Goal: Communication & Community: Answer question/provide support

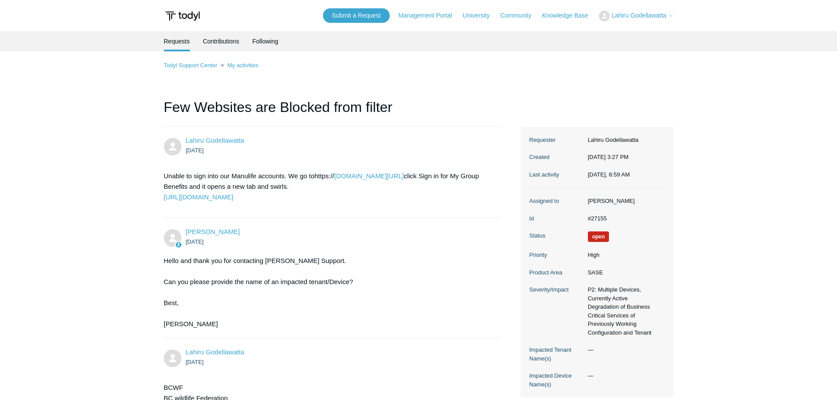
scroll to position [2375, 0]
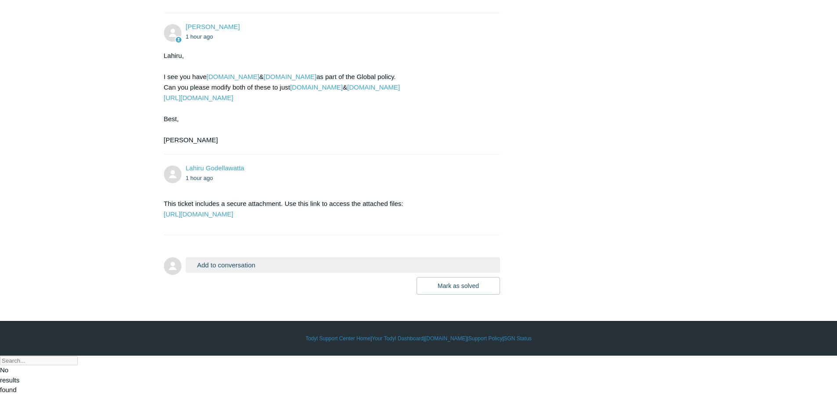
scroll to position [2286, 0]
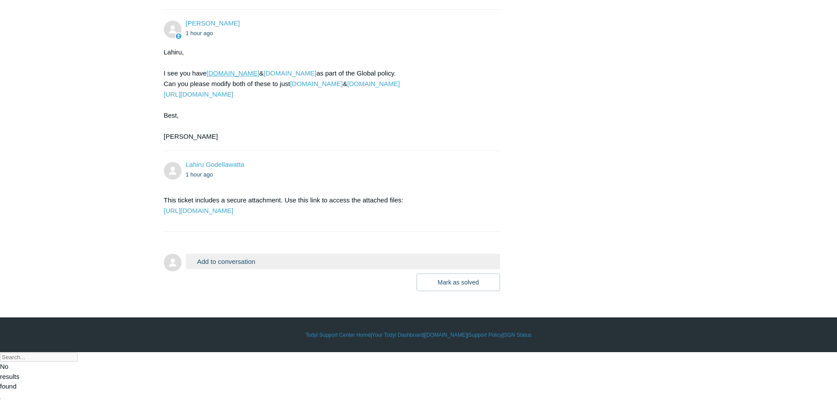
drag, startPoint x: 206, startPoint y: 191, endPoint x: 283, endPoint y: 188, distance: 76.5
click at [283, 142] on div "Lahiru, I see you have [DOMAIN_NAME] & [DOMAIN_NAME] as part of the Global poli…" at bounding box center [328, 94] width 328 height 95
copy div "[DOMAIN_NAME]"
click at [310, 142] on div "Lahiru, I see you have [DOMAIN_NAME] & [DOMAIN_NAME] as part of the Global poli…" at bounding box center [328, 94] width 328 height 95
click at [233, 98] on link "https://portal.todyl.com/policy/sslbypass" at bounding box center [198, 94] width 69 height 7
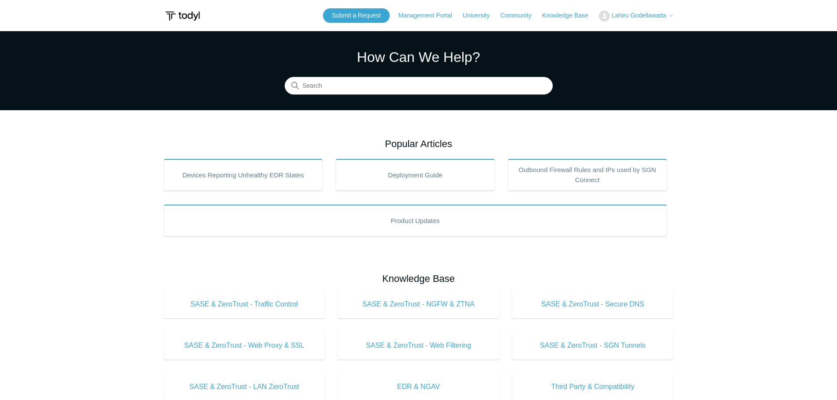
click at [641, 14] on span "Lahiru Godellawatta" at bounding box center [639, 15] width 55 height 7
click at [641, 34] on link "My Support Requests" at bounding box center [642, 34] width 86 height 15
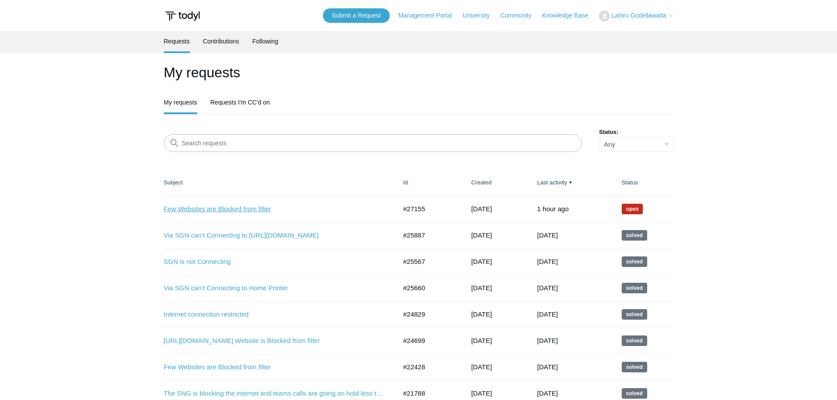
click at [218, 209] on link "Few Websites are Blocked from filter" at bounding box center [274, 209] width 220 height 10
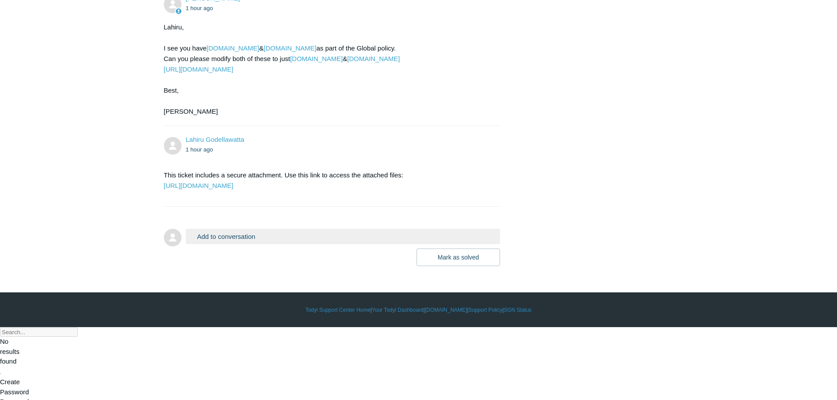
scroll to position [2375, 0]
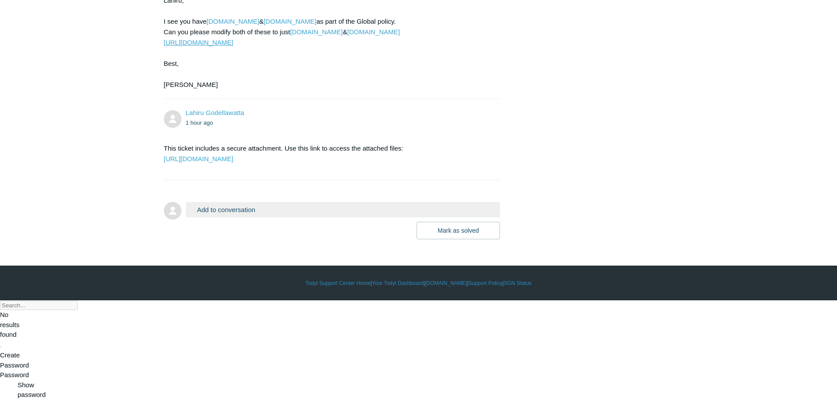
click at [220, 46] on link "[URL][DOMAIN_NAME]" at bounding box center [198, 42] width 69 height 7
drag, startPoint x: 404, startPoint y: 112, endPoint x: 354, endPoint y: 116, distance: 50.2
click at [354, 90] on div "Lahiru, I see you have advisor.manulifewealth.ca & wwwec7.manulife.com as part …" at bounding box center [328, 42] width 328 height 95
copy div "manulife.com"
drag, startPoint x: 289, startPoint y: 112, endPoint x: 344, endPoint y: 112, distance: 54.9
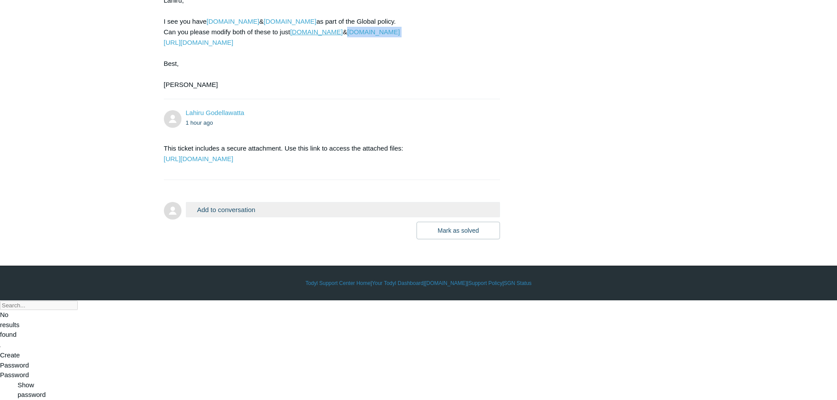
click at [344, 90] on div "Lahiru, I see you have advisor.manulifewealth.ca & wwwec7.manulife.com as part …" at bounding box center [328, 42] width 328 height 95
copy div "t manulifewealth.ca"
click at [373, 36] on link "manulife.com" at bounding box center [373, 31] width 53 height 7
click at [320, 36] on link "manulifewealth.ca" at bounding box center [316, 31] width 53 height 7
click at [453, 90] on div "Lahiru, I see you have advisor.manulifewealth.ca & wwwec7.manulife.com as part …" at bounding box center [328, 42] width 328 height 95
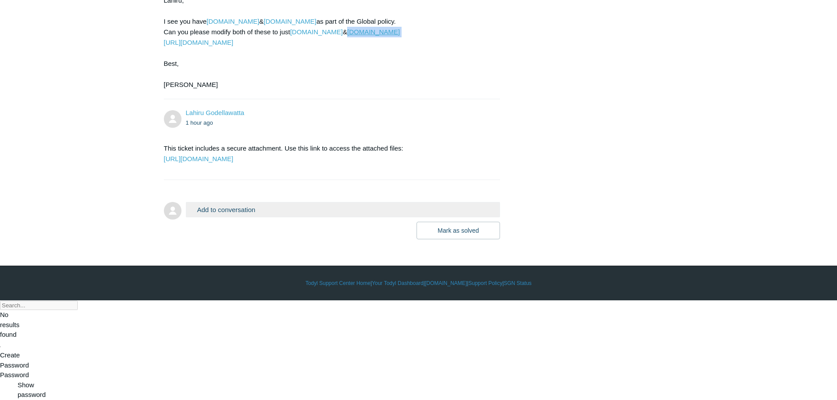
drag, startPoint x: 400, startPoint y: 114, endPoint x: 353, endPoint y: 112, distance: 47.0
click at [353, 90] on div "Lahiru, I see you have advisor.manulifewealth.ca & wwwec7.manulife.com as part …" at bounding box center [328, 42] width 328 height 95
copy div "[DOMAIN_NAME]"
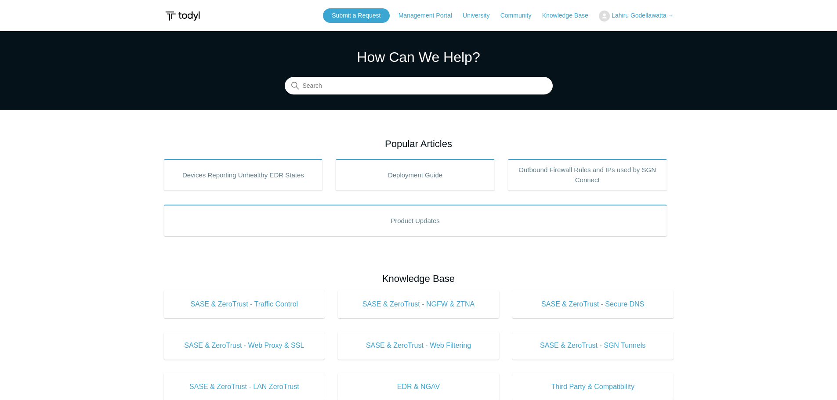
click at [637, 17] on span "Lahiru Godellawatta" at bounding box center [639, 15] width 55 height 7
click at [638, 36] on link "My Support Requests" at bounding box center [642, 34] width 86 height 15
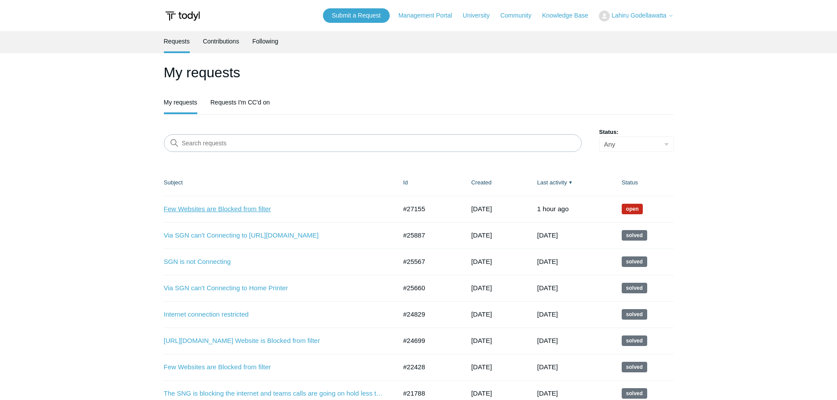
click at [228, 206] on link "Few Websites are Blocked from filter" at bounding box center [274, 209] width 220 height 10
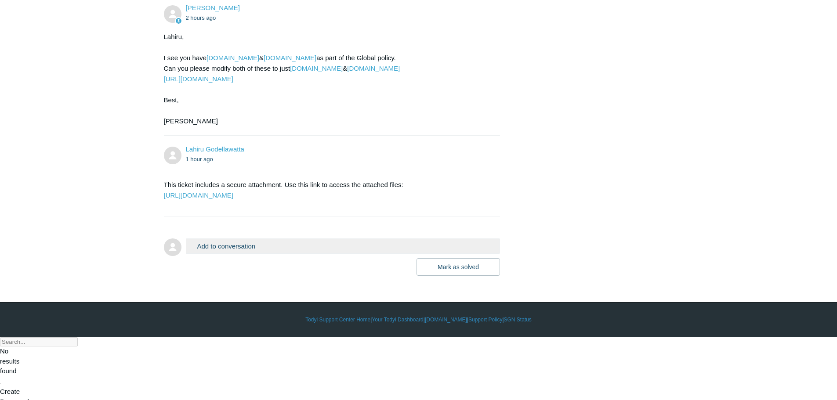
scroll to position [2375, 0]
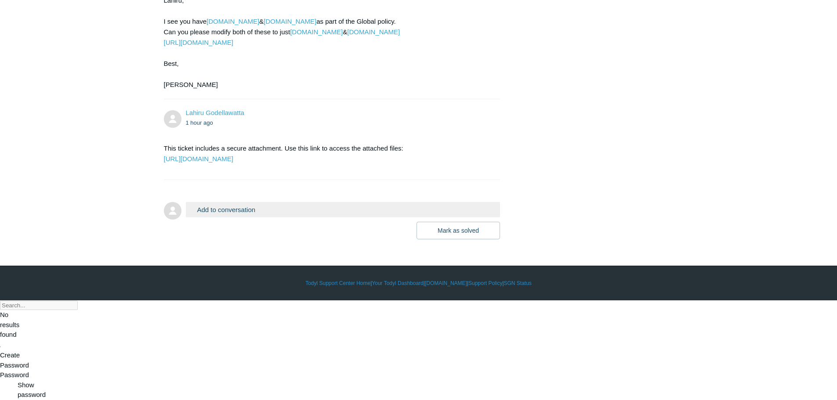
drag, startPoint x: 291, startPoint y: 112, endPoint x: 344, endPoint y: 116, distance: 53.3
click at [344, 90] on div "Lahiru, I see you have advisor.manulifewealth.ca & wwwec7.manulife.com as part …" at bounding box center [328, 42] width 328 height 95
copy div "[DOMAIN_NAME]"
click at [214, 217] on button "Add to conversation" at bounding box center [343, 209] width 315 height 15
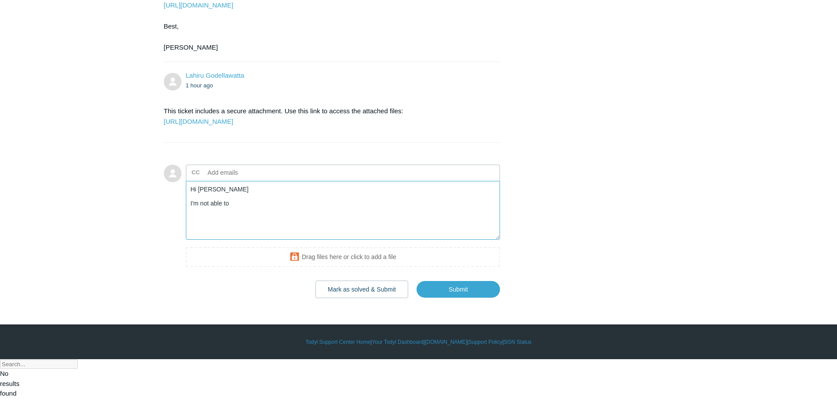
click at [241, 240] on textarea "Hi Kris I'm not able to" at bounding box center [343, 210] width 315 height 59
click at [191, 240] on textarea "Hi Kris I'm not able to add those to the system, can you please remove current …" at bounding box center [343, 210] width 315 height 59
click at [296, 240] on textarea "Hi Kris I'm not able to add those to the system, can you please remove current …" at bounding box center [343, 210] width 315 height 59
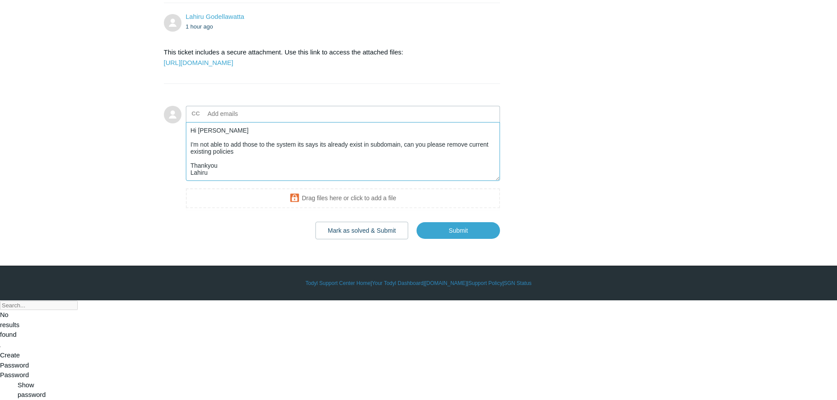
scroll to position [2472, 0]
type textarea "Hi Kris I'm not able to add those to the system its says its already exist in s…"
click at [467, 239] on input "Submit" at bounding box center [457, 231] width 83 height 18
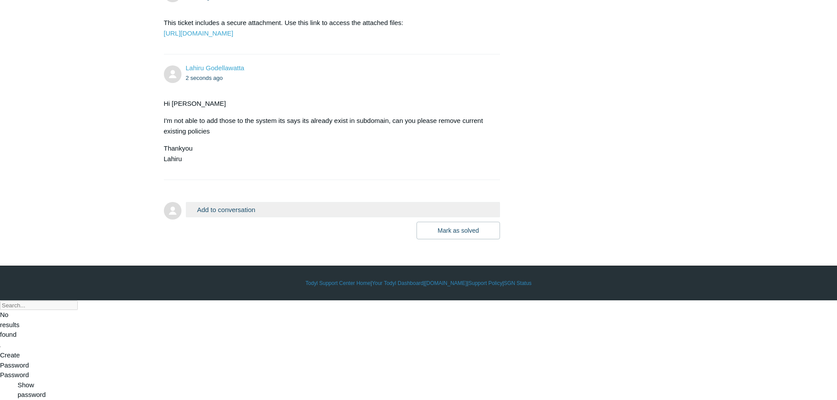
scroll to position [2501, 0]
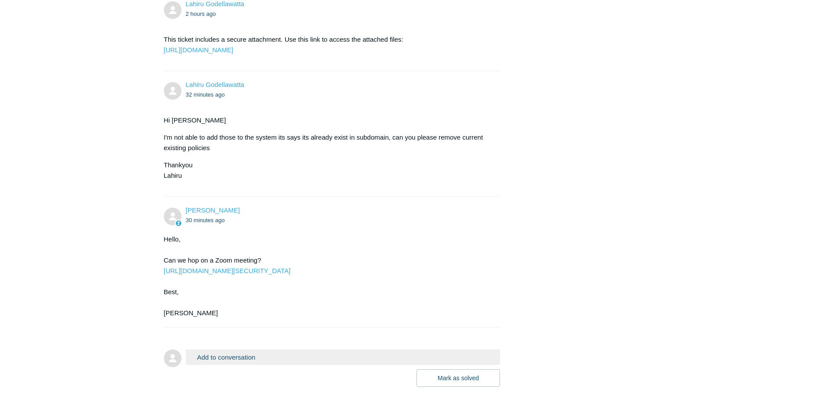
scroll to position [2632, 0]
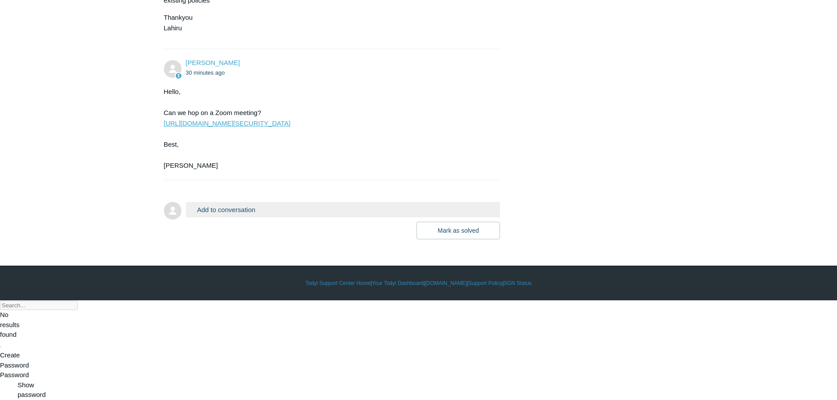
click at [250, 127] on link "[URL][DOMAIN_NAME][SECURITY_DATA]" at bounding box center [227, 122] width 127 height 7
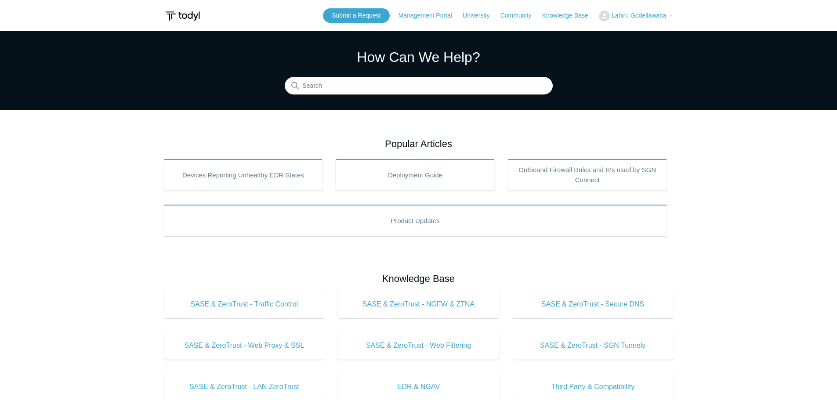
click at [636, 14] on span "Lahiru Godellawatta" at bounding box center [639, 15] width 55 height 7
click at [636, 32] on link "My Support Requests" at bounding box center [642, 34] width 86 height 15
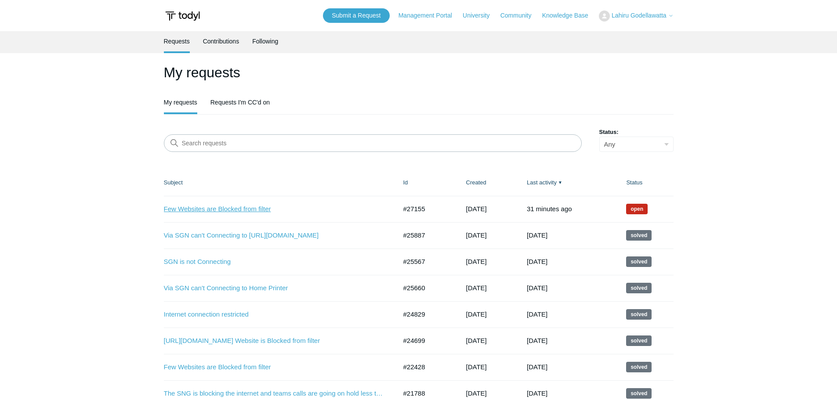
click at [239, 210] on link "Few Websites are Blocked from filter" at bounding box center [274, 209] width 220 height 10
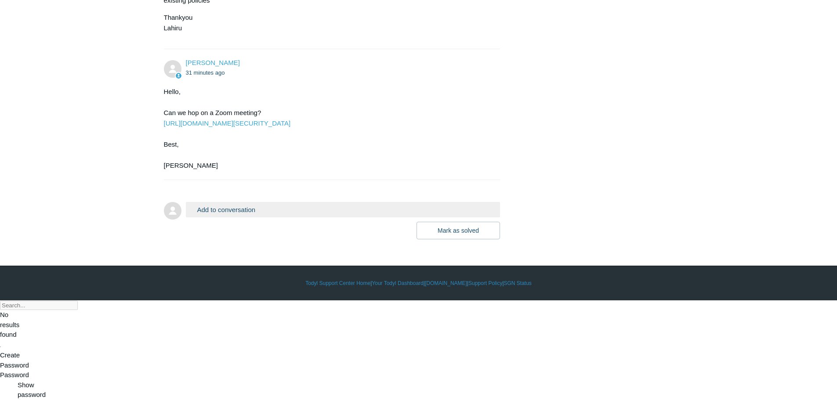
scroll to position [2632, 0]
click at [217, 217] on button "Add to conversation" at bounding box center [343, 209] width 315 height 15
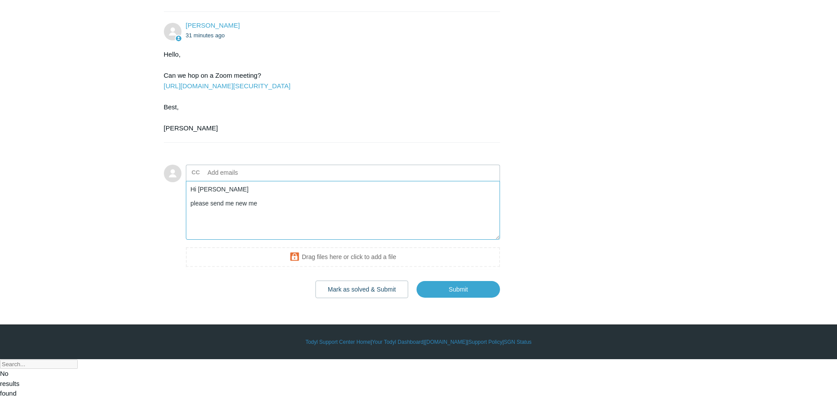
click at [273, 240] on textarea "Hi Kris please send me new me" at bounding box center [343, 210] width 315 height 59
click at [192, 240] on textarea "Hi Kris please send me new meeting request lgodellawatta@itideas.network thanky…" at bounding box center [343, 210] width 315 height 59
click at [399, 240] on textarea "Hi Kris please send me new meeting request lgodellawatta@itideas.network Thanky…" at bounding box center [343, 210] width 315 height 59
click at [294, 240] on textarea "Hi Kris please send me new meeting request lgodellawatta@itideas.network Thanky…" at bounding box center [343, 210] width 315 height 59
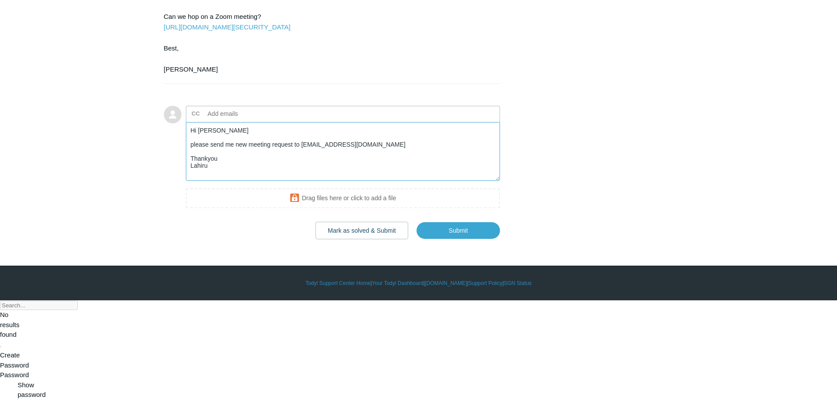
scroll to position [2728, 0]
type textarea "Hi Kris please send me new meeting request to lgodellawatta@itideas.network Tha…"
click at [459, 239] on input "Submit" at bounding box center [457, 231] width 83 height 18
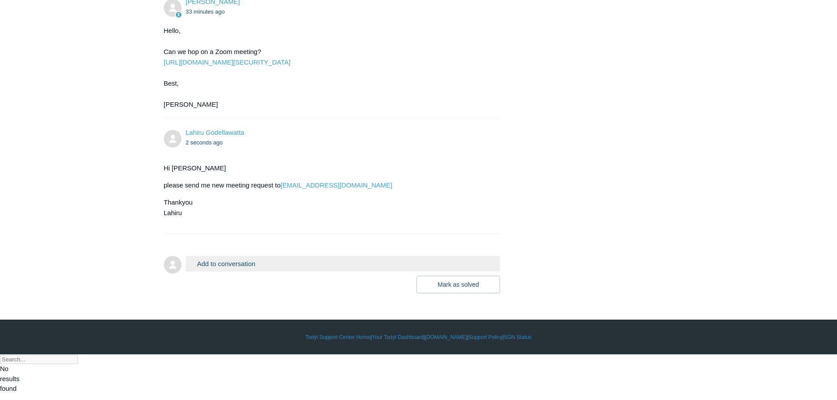
scroll to position [2747, 0]
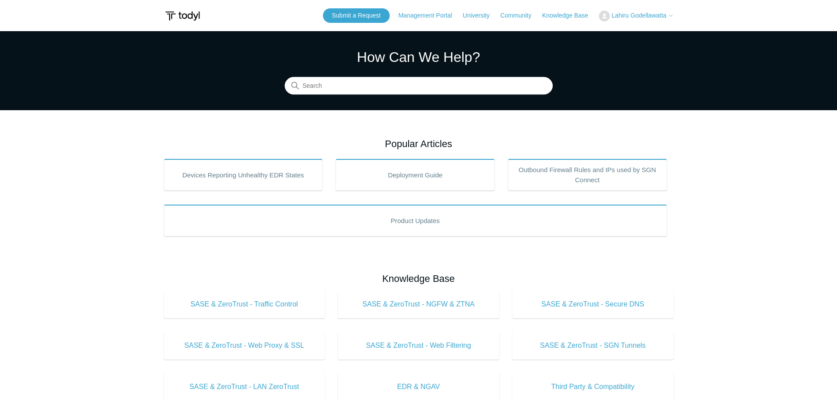
click at [637, 15] on span "Lahiru Godellawatta" at bounding box center [639, 15] width 55 height 7
click at [641, 36] on link "My Support Requests" at bounding box center [642, 34] width 86 height 15
